Goal: Feedback & Contribution: Leave review/rating

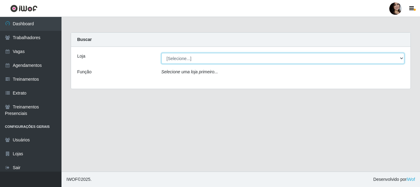
click at [205, 57] on select "[Selecione...] SuperFácil Atacado - [PERSON_NAME]" at bounding box center [282, 58] width 243 height 11
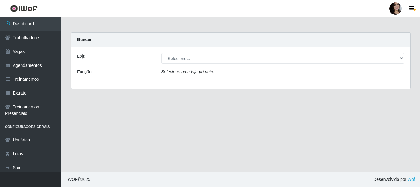
click at [198, 82] on div "Loja [Selecione...] SuperFácil Atacado - [PERSON_NAME] Função Selecione uma loj…" at bounding box center [241, 68] width 340 height 42
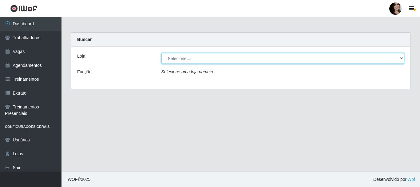
click at [207, 61] on select "[Selecione...] SuperFácil Atacado - [PERSON_NAME]" at bounding box center [282, 58] width 243 height 11
select select "399"
click at [161, 53] on select "[Selecione...] SuperFácil Atacado - [PERSON_NAME]" at bounding box center [282, 58] width 243 height 11
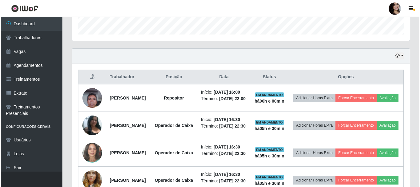
scroll to position [215, 0]
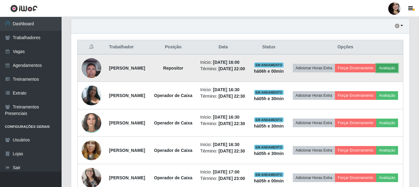
click at [376, 72] on button "Avaliação" at bounding box center [387, 68] width 22 height 9
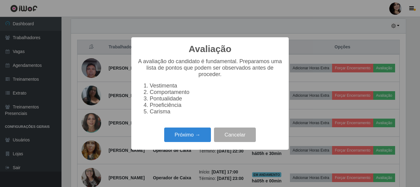
scroll to position [128, 335]
click at [201, 137] on button "Próximo →" at bounding box center [187, 134] width 47 height 14
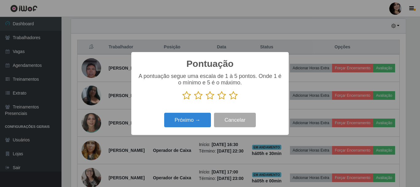
click at [234, 96] on icon at bounding box center [233, 95] width 9 height 9
click at [229, 100] on input "radio" at bounding box center [229, 100] width 0 height 0
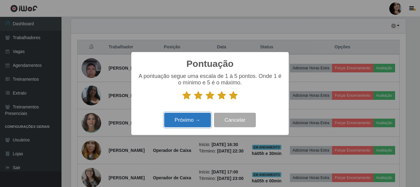
click at [199, 124] on button "Próximo →" at bounding box center [187, 120] width 47 height 14
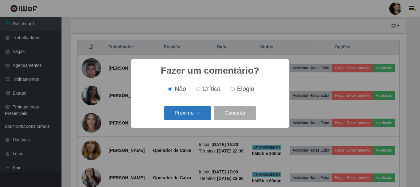
click at [201, 116] on button "Próximo →" at bounding box center [187, 113] width 47 height 14
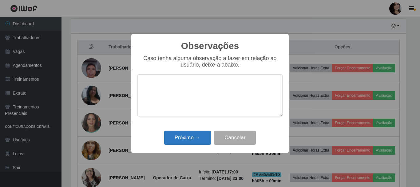
type textarea "O"
type textarea "="
type textarea "BOM TRABALHO PROATIVO"
click at [191, 135] on button "Próximo →" at bounding box center [187, 137] width 47 height 14
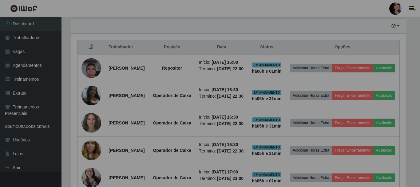
scroll to position [128, 338]
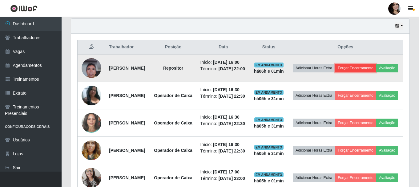
click at [374, 67] on button "Forçar Encerramento" at bounding box center [355, 68] width 41 height 9
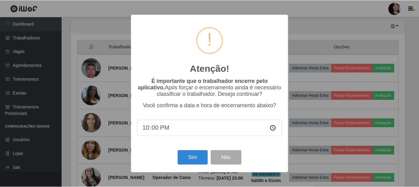
scroll to position [128, 335]
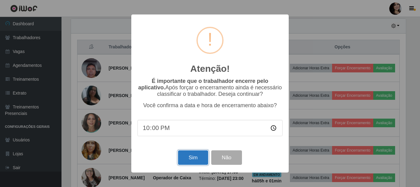
click at [194, 157] on button "Sim" at bounding box center [193, 157] width 30 height 14
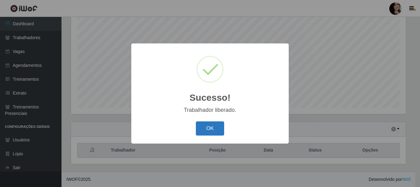
click at [201, 125] on button "OK" at bounding box center [210, 128] width 29 height 14
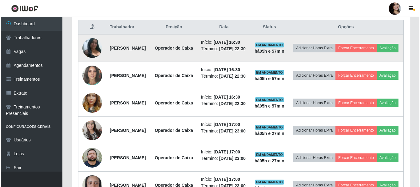
scroll to position [266, 0]
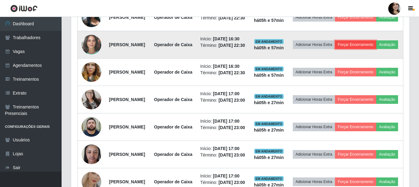
click at [376, 49] on button "Forçar Encerramento" at bounding box center [355, 44] width 41 height 9
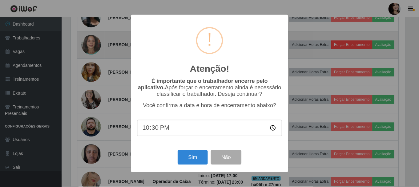
scroll to position [128, 335]
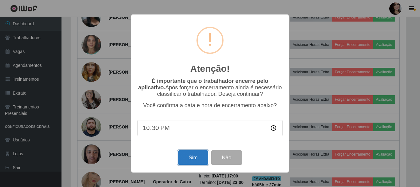
click at [193, 160] on button "Sim" at bounding box center [193, 157] width 30 height 14
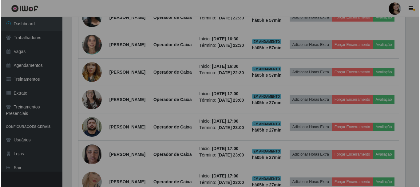
scroll to position [128, 338]
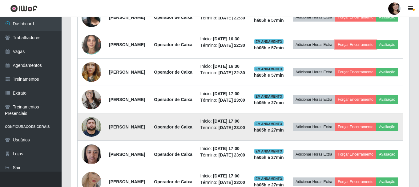
click at [335, 40] on button "Forçar Encerramento" at bounding box center [355, 44] width 41 height 9
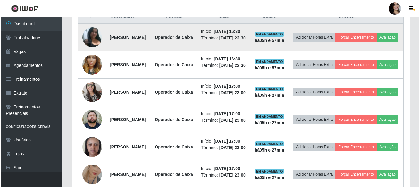
scroll to position [235, 0]
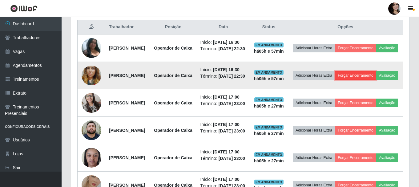
click at [376, 80] on button "Forçar Encerramento" at bounding box center [355, 75] width 41 height 9
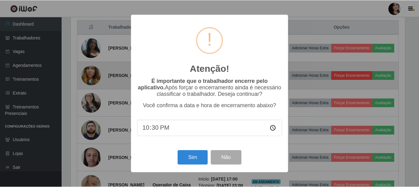
scroll to position [128, 335]
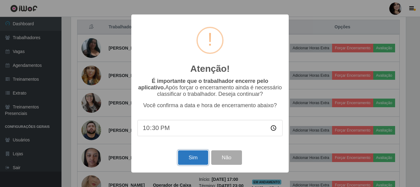
click at [194, 157] on button "Sim" at bounding box center [193, 157] width 30 height 14
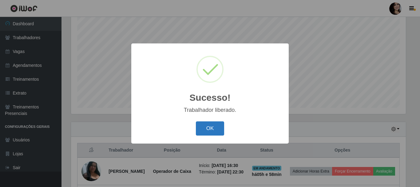
click at [209, 132] on button "OK" at bounding box center [210, 128] width 29 height 14
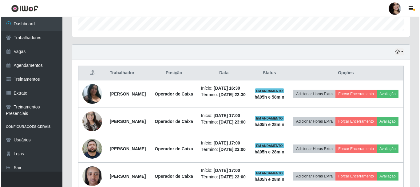
scroll to position [205, 0]
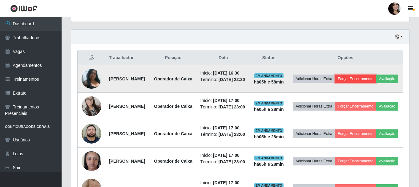
click at [366, 78] on button "Forçar Encerramento" at bounding box center [355, 78] width 41 height 9
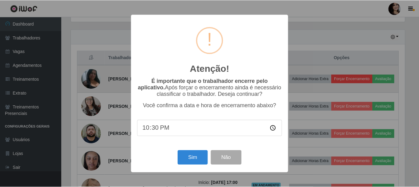
scroll to position [128, 335]
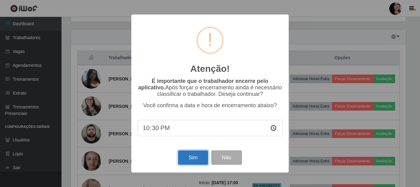
click at [196, 160] on button "Sim" at bounding box center [193, 157] width 30 height 14
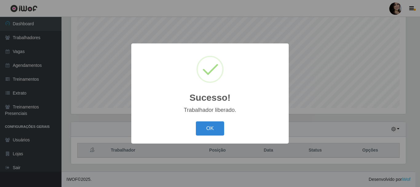
click at [196, 121] on button "OK" at bounding box center [210, 128] width 29 height 14
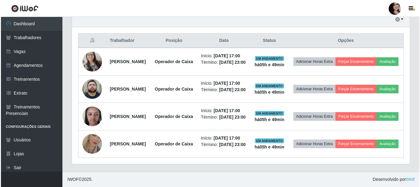
scroll to position [205, 0]
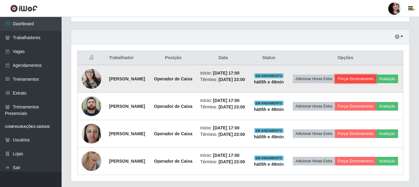
click at [376, 81] on button "Forçar Encerramento" at bounding box center [355, 78] width 41 height 9
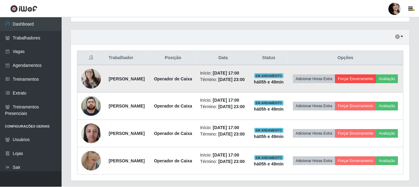
scroll to position [128, 335]
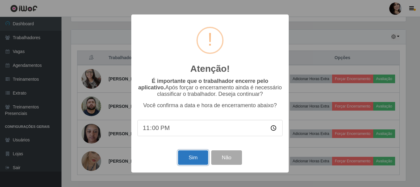
click at [190, 158] on button "Sim" at bounding box center [193, 157] width 30 height 14
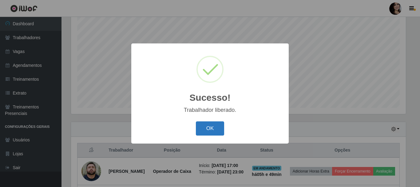
click at [217, 124] on button "OK" at bounding box center [210, 128] width 29 height 14
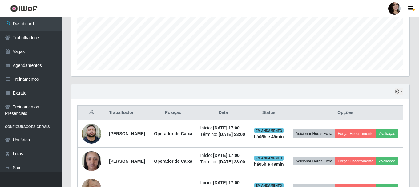
scroll to position [135, 0]
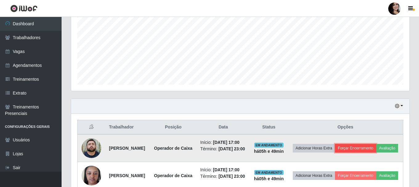
click at [376, 148] on button "Forçar Encerramento" at bounding box center [355, 148] width 41 height 9
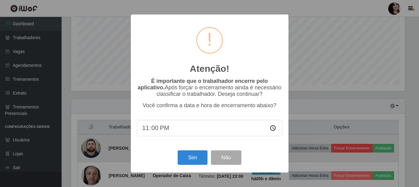
scroll to position [128, 335]
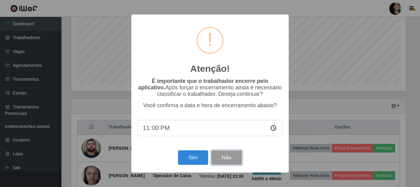
click at [228, 163] on button "Não" at bounding box center [226, 157] width 30 height 14
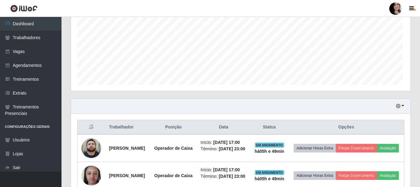
scroll to position [128, 338]
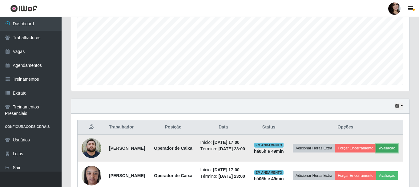
click at [376, 152] on button "Avaliação" at bounding box center [387, 148] width 22 height 9
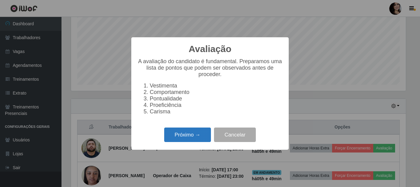
click at [191, 141] on button "Próximo →" at bounding box center [187, 134] width 47 height 14
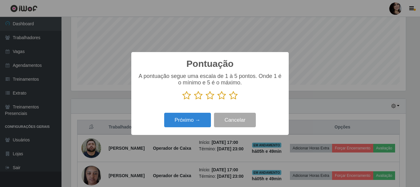
scroll to position [307479, 307271]
click at [235, 99] on icon at bounding box center [233, 95] width 9 height 9
click at [229, 100] on input "radio" at bounding box center [229, 100] width 0 height 0
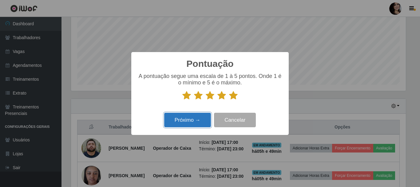
click at [198, 117] on button "Próximo →" at bounding box center [187, 120] width 47 height 14
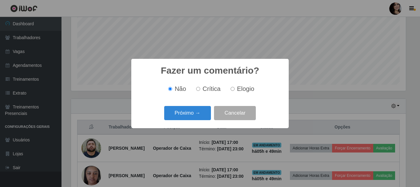
click at [198, 117] on button "Próximo →" at bounding box center [187, 113] width 47 height 14
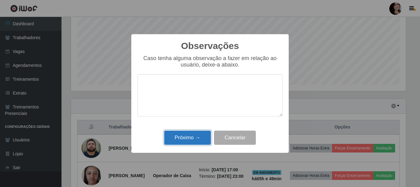
click at [199, 135] on button "Próximo →" at bounding box center [187, 137] width 47 height 14
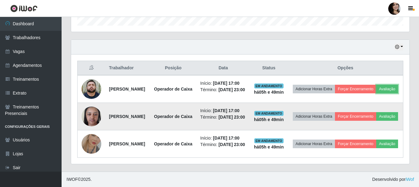
scroll to position [197, 0]
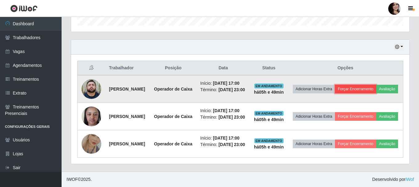
click at [369, 85] on button "Forçar Encerramento" at bounding box center [355, 89] width 41 height 9
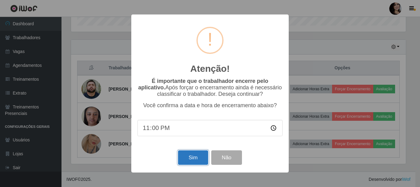
click at [192, 162] on button "Sim" at bounding box center [193, 157] width 30 height 14
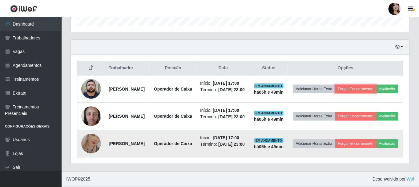
scroll to position [128, 338]
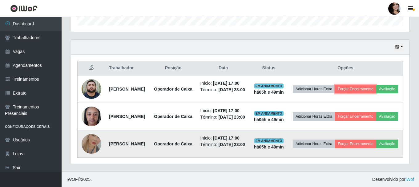
click at [335, 85] on button "Forçar Encerramento" at bounding box center [355, 89] width 41 height 9
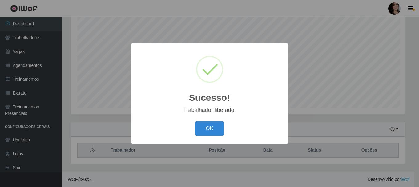
scroll to position [112, 0]
click at [196, 121] on button "OK" at bounding box center [210, 128] width 29 height 14
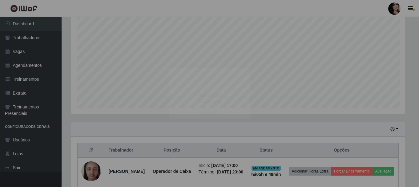
scroll to position [128, 338]
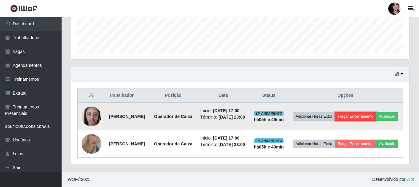
click at [369, 112] on button "Forçar Encerramento" at bounding box center [355, 116] width 41 height 9
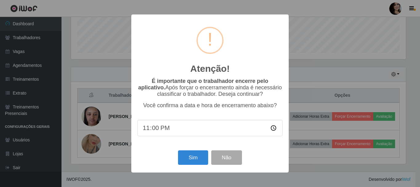
click at [303, 86] on div "Atenção! × É importante que o trabalhador encerre pelo aplicativo. Após forçar …" at bounding box center [210, 93] width 420 height 187
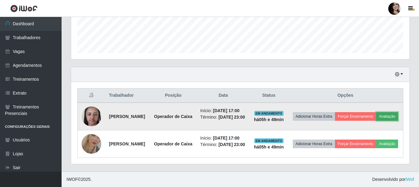
click at [376, 116] on button "Avaliação" at bounding box center [387, 116] width 22 height 9
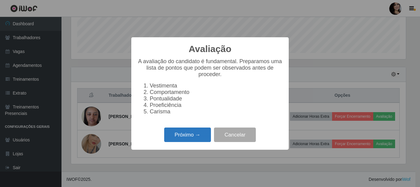
click at [195, 142] on button "Próximo →" at bounding box center [187, 134] width 47 height 14
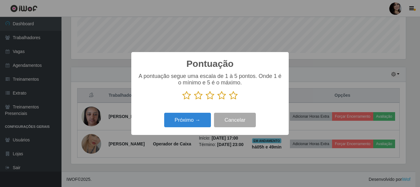
drag, startPoint x: 229, startPoint y: 92, endPoint x: 231, endPoint y: 97, distance: 5.1
click at [231, 96] on p at bounding box center [210, 95] width 145 height 9
click at [231, 98] on icon at bounding box center [233, 95] width 9 height 9
click at [229, 100] on input "radio" at bounding box center [229, 100] width 0 height 0
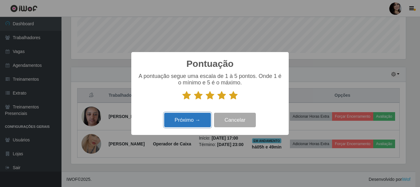
click at [197, 114] on button "Próximo →" at bounding box center [187, 120] width 47 height 14
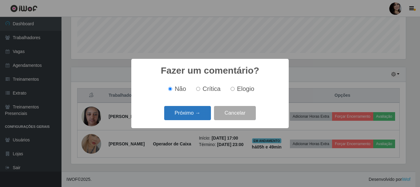
click at [203, 114] on button "Próximo →" at bounding box center [187, 113] width 47 height 14
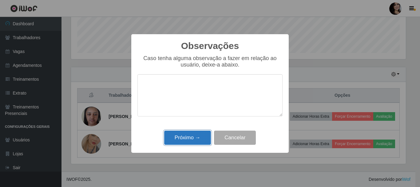
click at [199, 135] on button "Próximo →" at bounding box center [187, 137] width 47 height 14
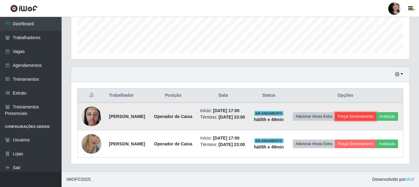
click at [372, 112] on button "Forçar Encerramento" at bounding box center [355, 116] width 41 height 9
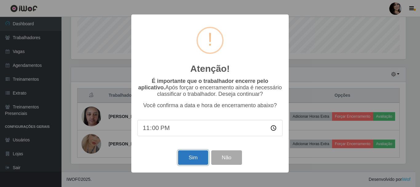
click at [201, 157] on button "Sim" at bounding box center [193, 157] width 30 height 14
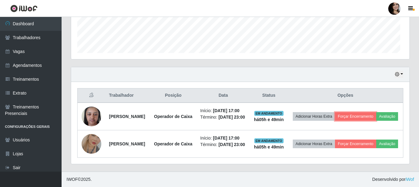
click at [335, 112] on button "Forçar Encerramento" at bounding box center [355, 116] width 41 height 9
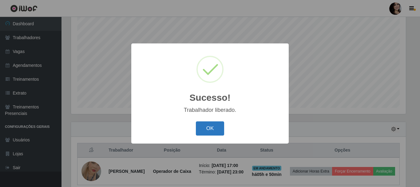
click at [211, 130] on button "OK" at bounding box center [210, 128] width 29 height 14
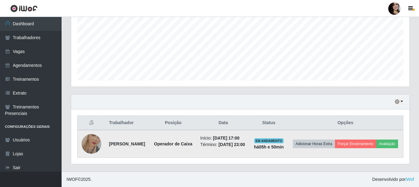
click at [95, 139] on img at bounding box center [92, 143] width 20 height 35
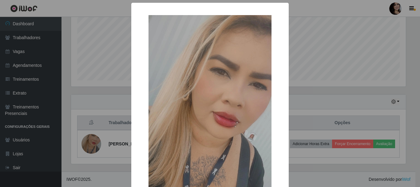
click at [285, 79] on div "× OK Cancel" at bounding box center [209, 136] width 157 height 267
click at [323, 79] on div "× OK Cancel" at bounding box center [210, 93] width 420 height 187
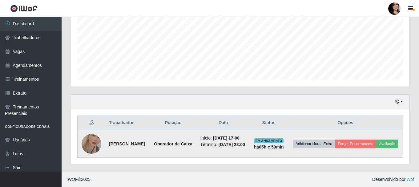
click at [118, 141] on strong "[PERSON_NAME]" at bounding box center [127, 143] width 36 height 5
click at [376, 148] on button "Avaliação" at bounding box center [387, 143] width 22 height 9
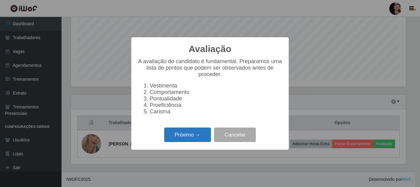
click at [189, 139] on button "Próximo →" at bounding box center [187, 134] width 47 height 14
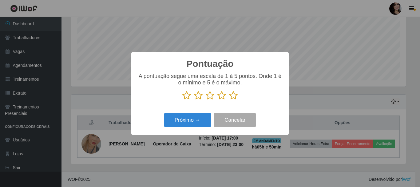
click at [187, 98] on icon at bounding box center [186, 95] width 9 height 9
click at [182, 100] on input "radio" at bounding box center [182, 100] width 0 height 0
click at [194, 121] on button "Próximo →" at bounding box center [187, 120] width 47 height 14
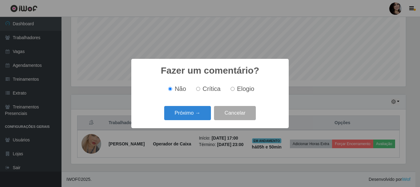
click at [200, 89] on input "Crítica" at bounding box center [198, 89] width 4 height 4
radio input "true"
click at [201, 115] on button "Próximo →" at bounding box center [187, 113] width 47 height 14
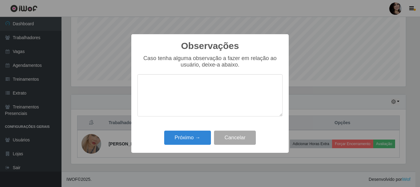
type textarea "N"
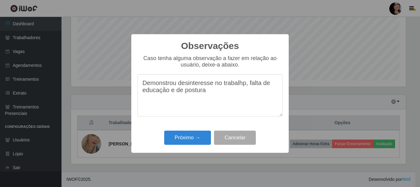
click at [245, 86] on textarea "Demonstrou desinteresse no trabalhp, falta de educação e de postura" at bounding box center [210, 95] width 145 height 42
click at [233, 97] on textarea "Demonstrou desinteresse no trabalho, falta de educação e de postura" at bounding box center [210, 95] width 145 height 42
type textarea "Demonstrou desinteresse no trabalho, falta de educação e de postura."
click at [188, 137] on button "Próximo →" at bounding box center [187, 137] width 47 height 14
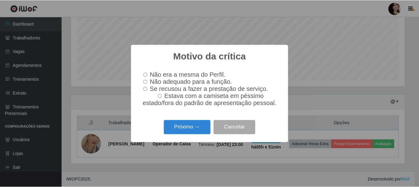
scroll to position [307479, 307271]
click at [145, 82] on input "Não adequado para a função." at bounding box center [146, 82] width 4 height 4
radio input "true"
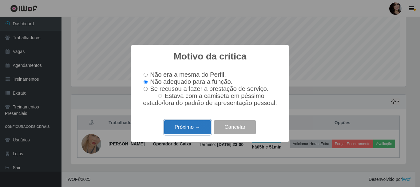
click at [196, 129] on button "Próximo →" at bounding box center [187, 127] width 47 height 14
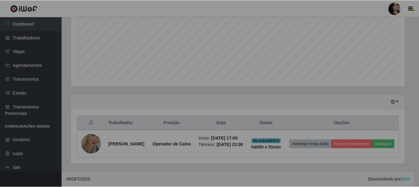
scroll to position [128, 338]
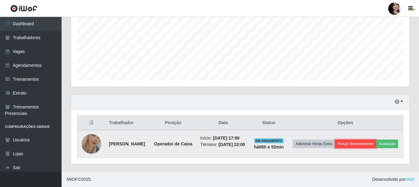
click at [376, 140] on button "Forçar Encerramento" at bounding box center [355, 143] width 41 height 9
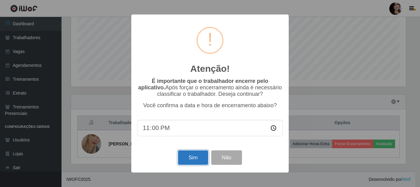
click at [186, 161] on button "Sim" at bounding box center [193, 157] width 30 height 14
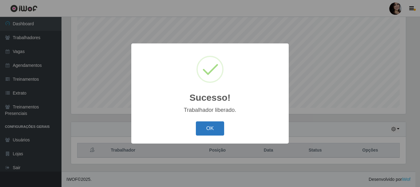
click at [207, 122] on button "OK" at bounding box center [210, 128] width 29 height 14
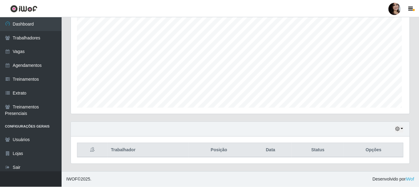
scroll to position [128, 338]
